Goal: Find specific fact

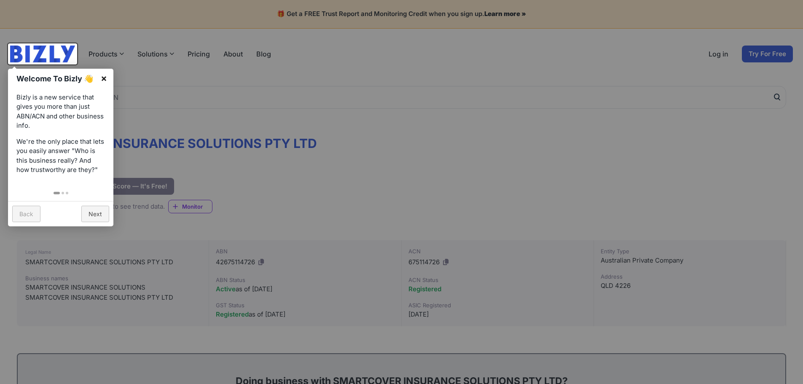
click at [104, 80] on link "×" at bounding box center [103, 78] width 19 height 19
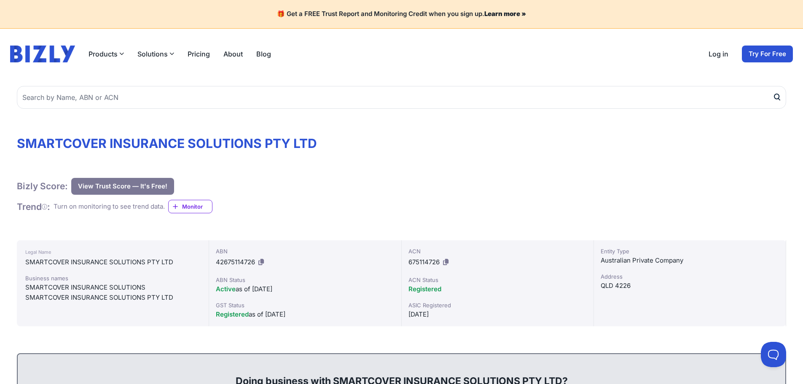
click at [241, 267] on div "ABN 42675114726" at bounding box center [305, 258] width 178 height 22
click at [243, 261] on span "42675114726" at bounding box center [235, 262] width 39 height 8
copy div "42675114726"
click at [426, 265] on span "675114726" at bounding box center [424, 262] width 31 height 8
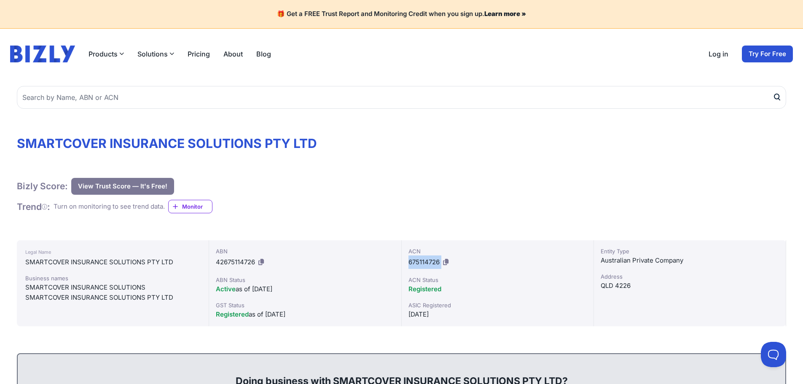
click at [426, 265] on span "675114726" at bounding box center [424, 262] width 31 height 8
copy div "675114726"
